Goal: Transaction & Acquisition: Purchase product/service

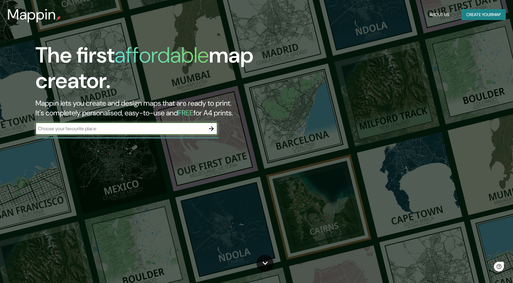
click at [113, 130] on input "text" at bounding box center [120, 128] width 170 height 7
click at [55, 129] on input "morocco" at bounding box center [120, 128] width 170 height 7
drag, startPoint x: 65, startPoint y: 129, endPoint x: 17, endPoint y: 135, distance: 48.8
click at [17, 135] on div "The first affordable map creator. Mappin lets you create and design maps that a…" at bounding box center [164, 91] width 308 height 98
type input "morroco"
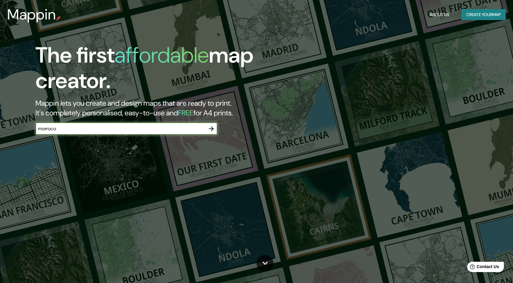
click at [209, 127] on icon "button" at bounding box center [211, 128] width 7 height 7
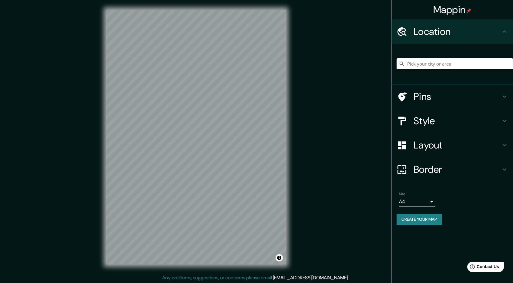
click at [506, 98] on icon at bounding box center [504, 96] width 7 height 7
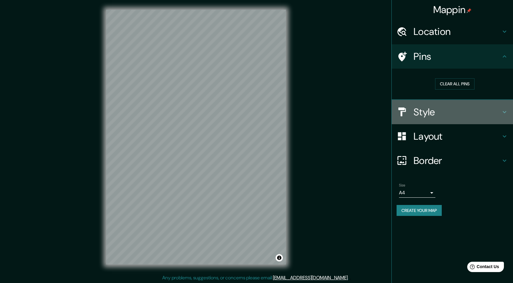
click at [485, 110] on h4 "Style" at bounding box center [457, 112] width 87 height 12
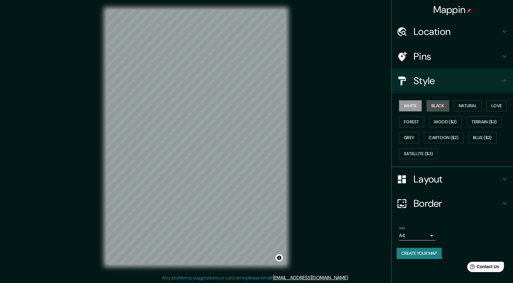
click at [440, 106] on button "Black" at bounding box center [438, 105] width 23 height 11
click at [412, 108] on button "White" at bounding box center [410, 105] width 23 height 11
click at [481, 120] on button "Terrain ($2)" at bounding box center [484, 121] width 35 height 11
click at [412, 122] on button "Forest" at bounding box center [411, 121] width 25 height 11
click at [409, 137] on button "Grey" at bounding box center [409, 137] width 20 height 11
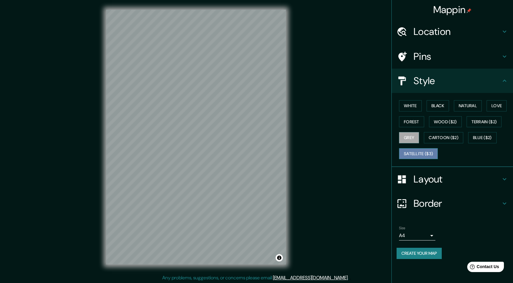
click at [411, 152] on button "Satellite ($3)" at bounding box center [418, 153] width 39 height 11
click at [495, 105] on button "Love" at bounding box center [497, 105] width 20 height 11
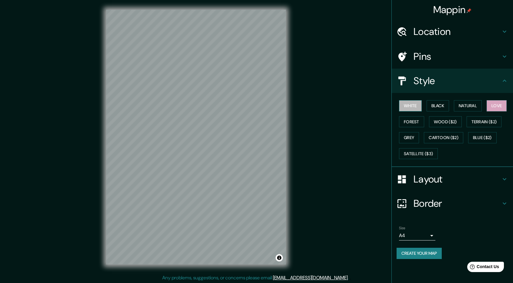
click at [414, 103] on button "White" at bounding box center [410, 105] width 23 height 11
click at [508, 175] on icon at bounding box center [504, 178] width 7 height 7
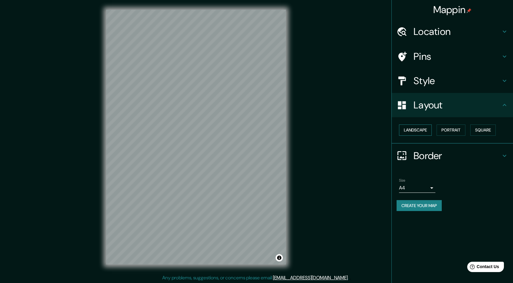
click at [430, 132] on button "Landscape" at bounding box center [415, 129] width 33 height 11
